Goal: Information Seeking & Learning: Learn about a topic

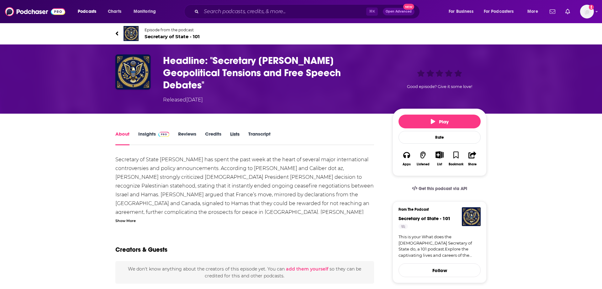
click at [248, 136] on div "Lists" at bounding box center [239, 138] width 18 height 14
click at [256, 134] on link "Transcript" at bounding box center [259, 138] width 22 height 14
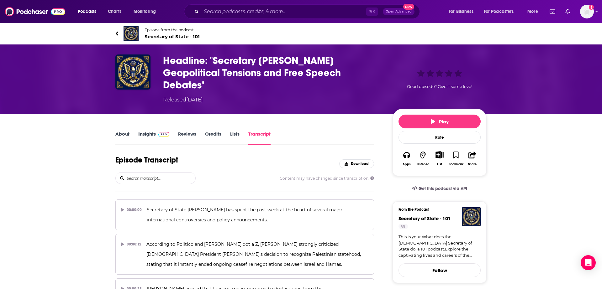
click at [231, 77] on h3 "Headline: "Secretary [PERSON_NAME] Geopolitical Tensions and Free Speech Debate…" at bounding box center [272, 73] width 219 height 37
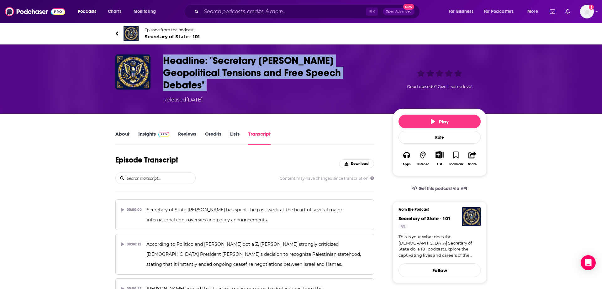
click at [231, 77] on h3 "Headline: "Secretary [PERSON_NAME] Geopolitical Tensions and Free Speech Debate…" at bounding box center [272, 73] width 219 height 37
copy h3 "Headline: "Secretary [PERSON_NAME] Geopolitical Tensions and Free Speech Debate…"
click at [217, 65] on h3 "Headline: "Secretary [PERSON_NAME] Geopolitical Tensions and Free Speech Debate…" at bounding box center [272, 73] width 219 height 37
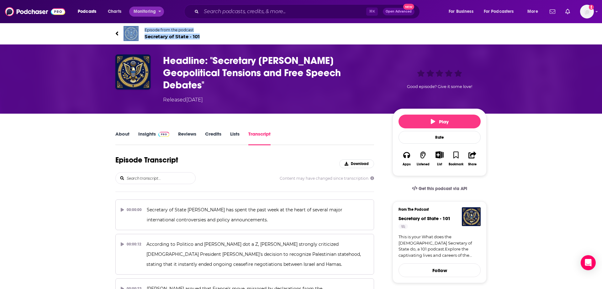
drag, startPoint x: 154, startPoint y: 35, endPoint x: 134, endPoint y: 7, distance: 33.9
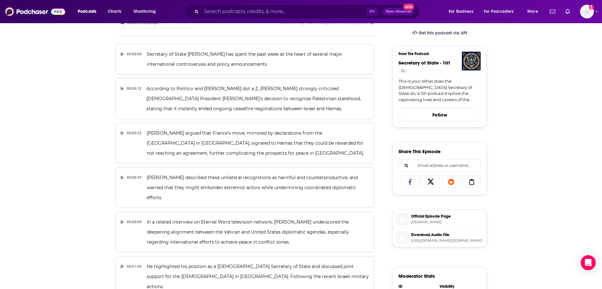
scroll to position [206, 0]
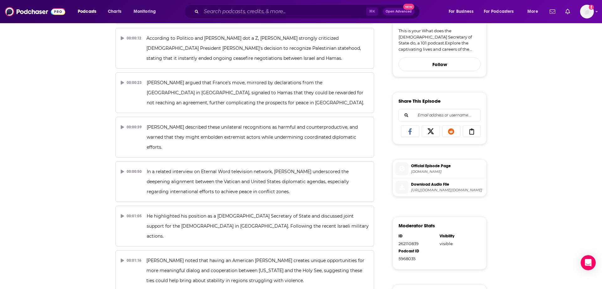
click at [418, 188] on span "[URL][DOMAIN_NAME][DOMAIN_NAME]" at bounding box center [447, 190] width 73 height 5
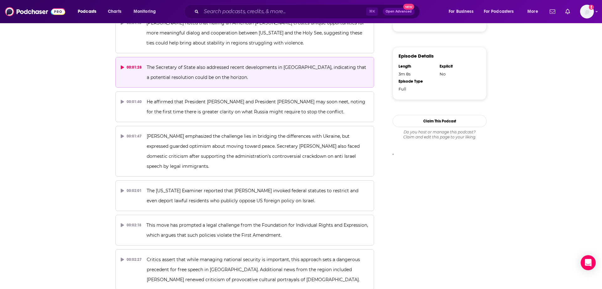
scroll to position [460, 0]
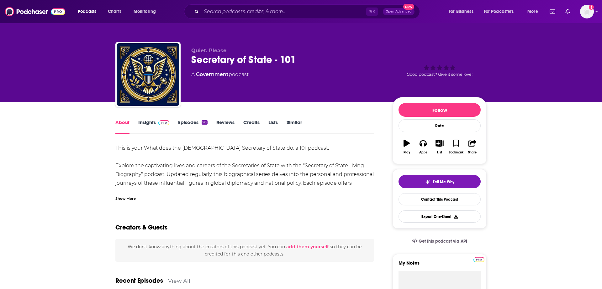
click at [151, 121] on link "Insights" at bounding box center [153, 126] width 31 height 14
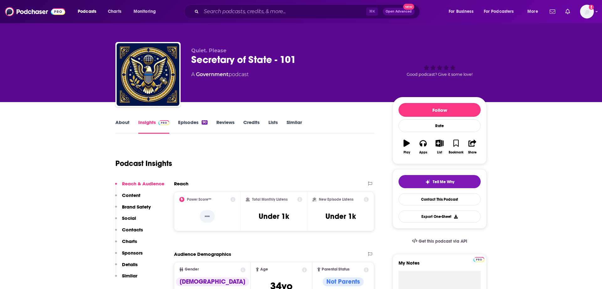
scroll to position [80, 0]
